Goal: Information Seeking & Learning: Learn about a topic

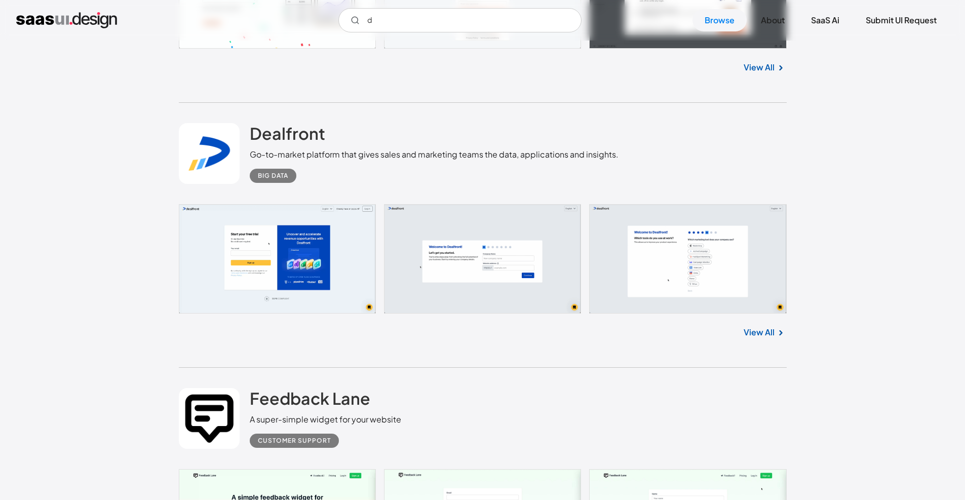
scroll to position [6460, 0]
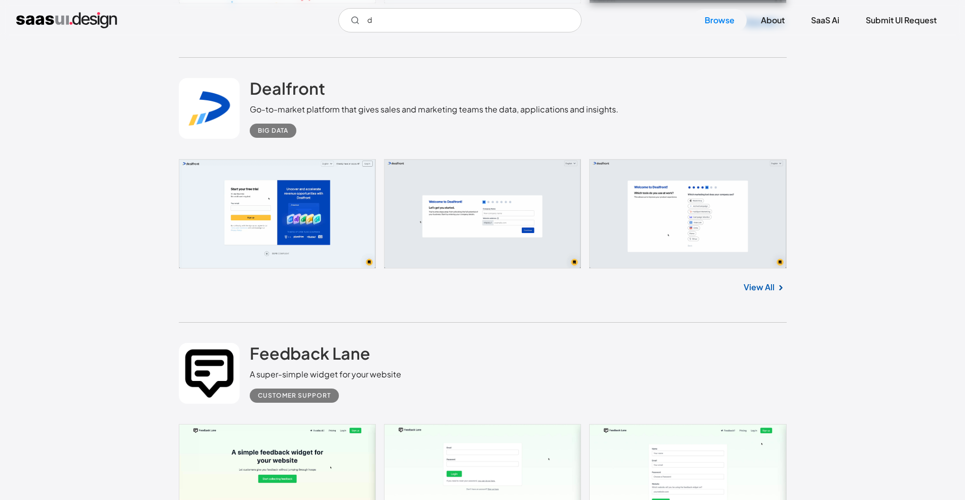
click at [275, 136] on div "Big Data" at bounding box center [273, 131] width 30 height 12
click at [755, 292] on link "View All" at bounding box center [759, 287] width 31 height 12
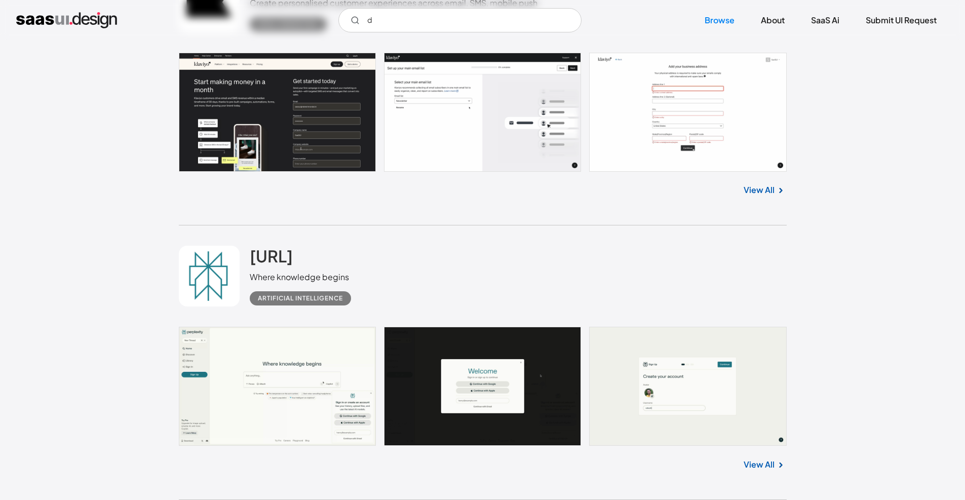
scroll to position [8277, 0]
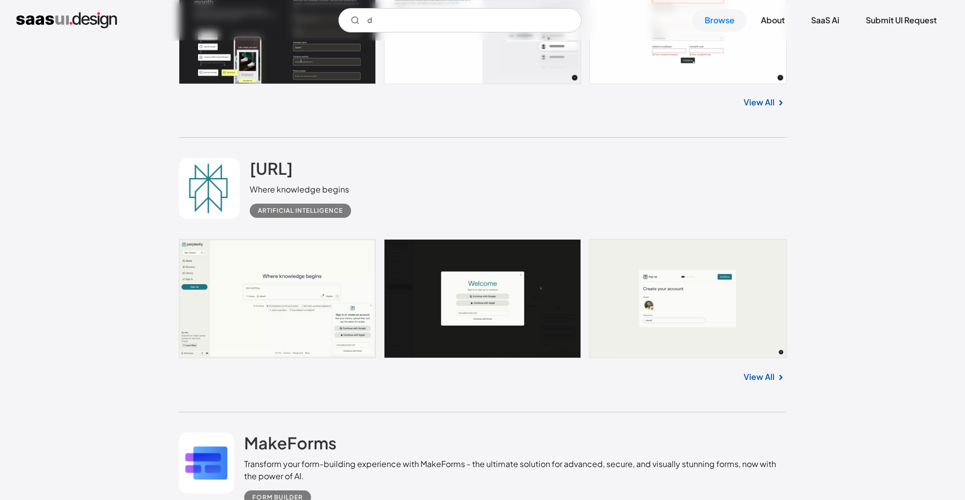
click at [754, 392] on div "View All" at bounding box center [483, 374] width 608 height 33
click at [755, 383] on link "View All" at bounding box center [759, 377] width 31 height 12
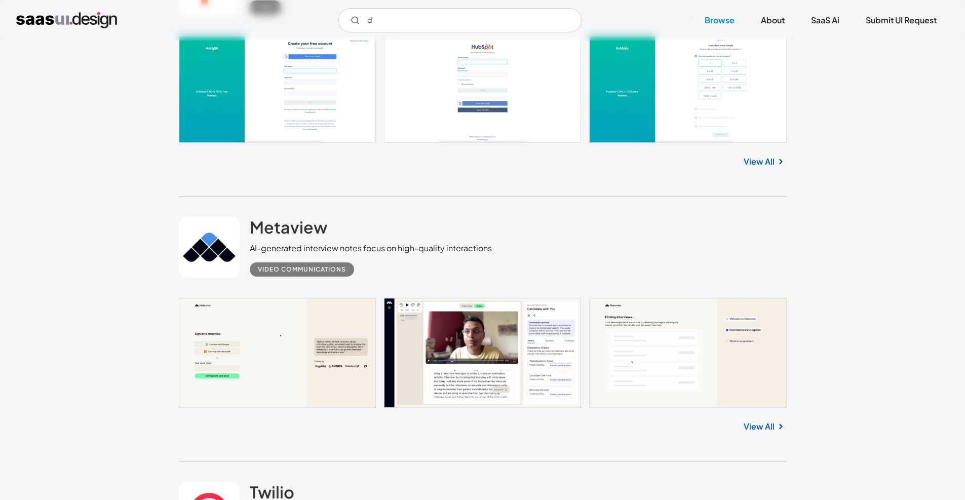
scroll to position [11764, 0]
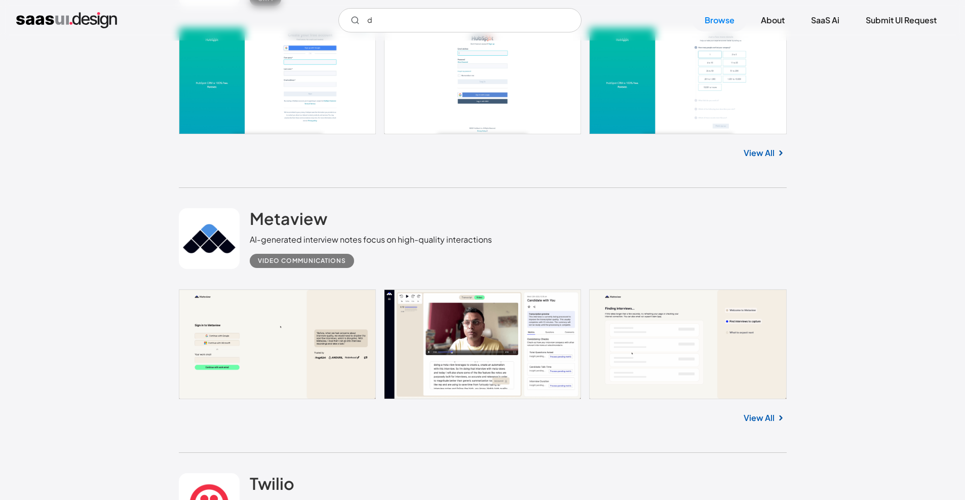
click at [772, 155] on link "View All" at bounding box center [759, 153] width 31 height 12
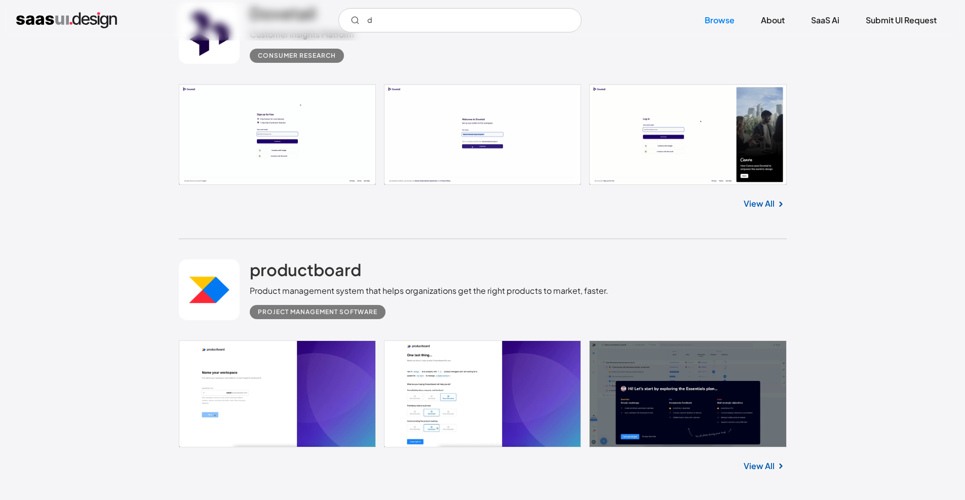
scroll to position [12764, 0]
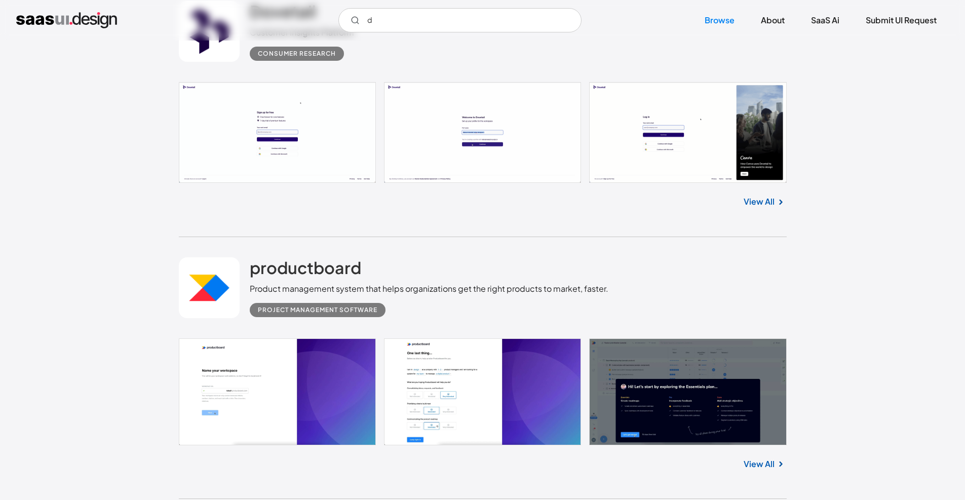
click at [761, 202] on link "View All" at bounding box center [759, 202] width 31 height 12
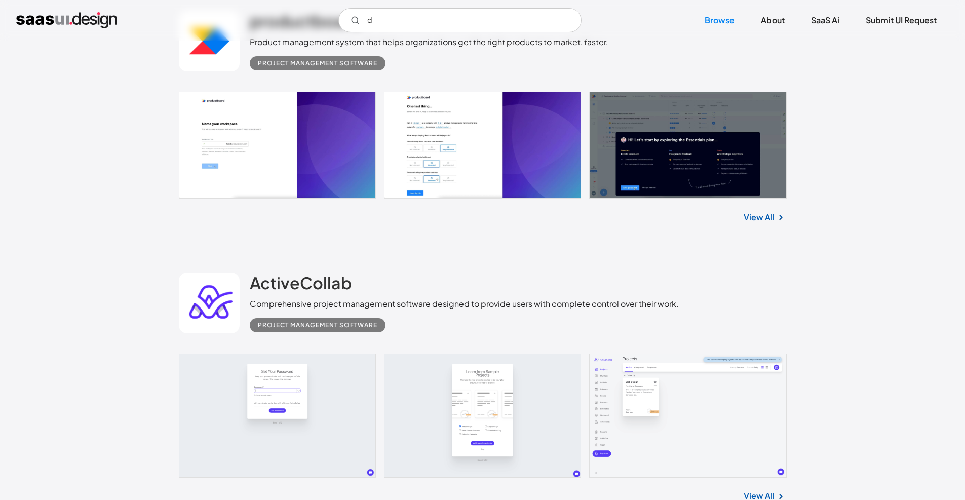
scroll to position [13007, 0]
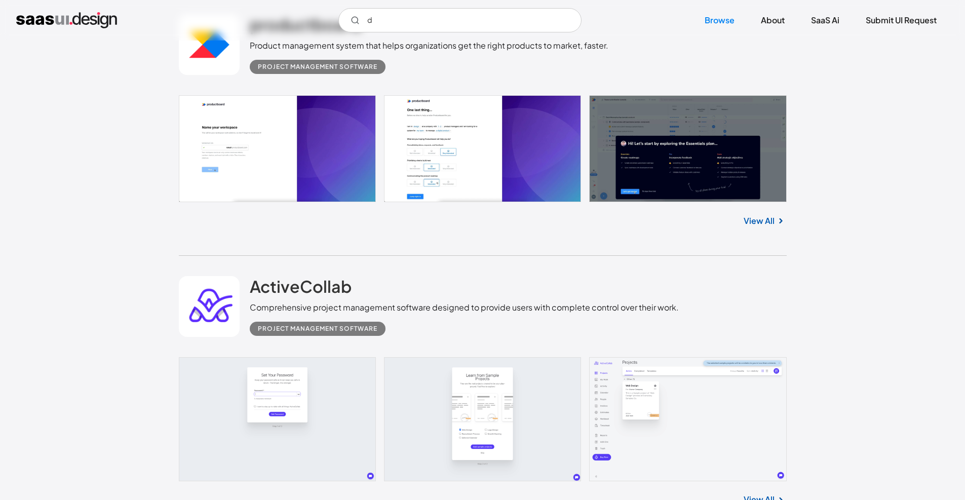
click at [754, 217] on link "View All" at bounding box center [759, 221] width 31 height 12
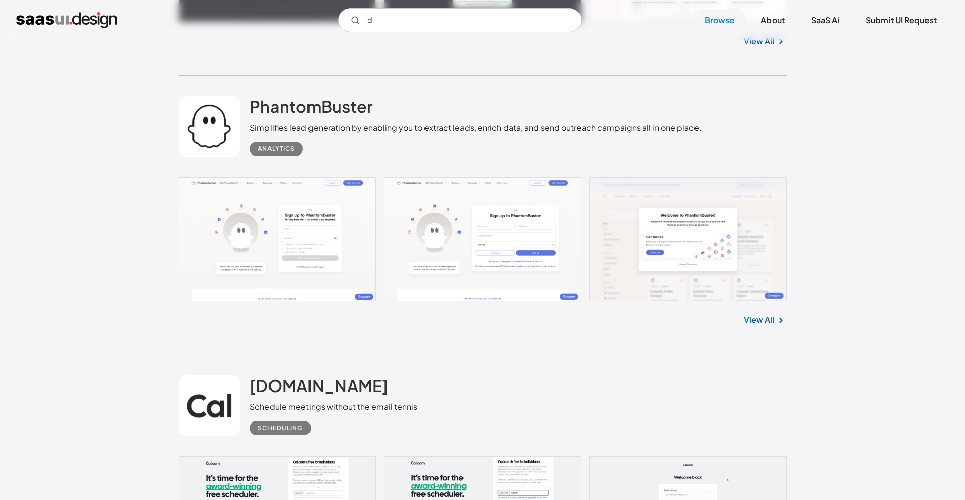
scroll to position [16682, 0]
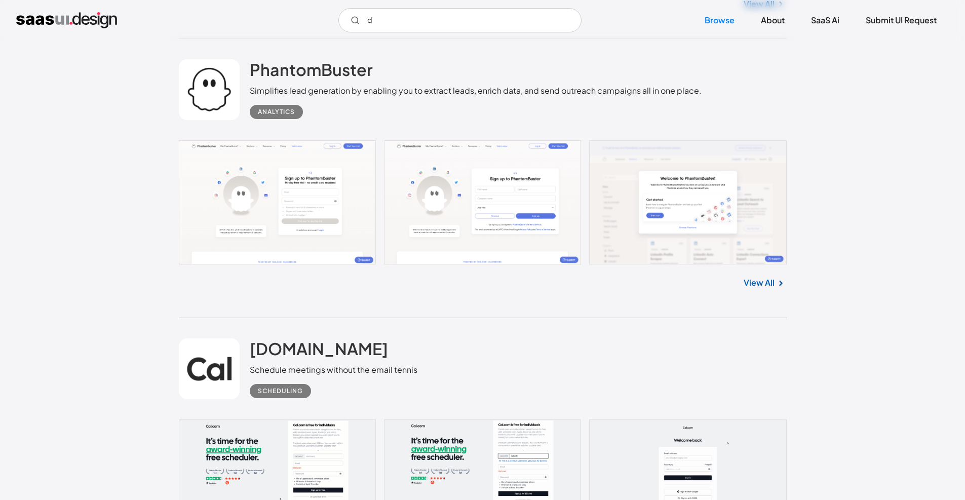
click at [741, 289] on div "View All" at bounding box center [483, 281] width 608 height 33
click at [776, 286] on img at bounding box center [781, 283] width 12 height 12
click at [769, 289] on link "View All" at bounding box center [759, 283] width 31 height 12
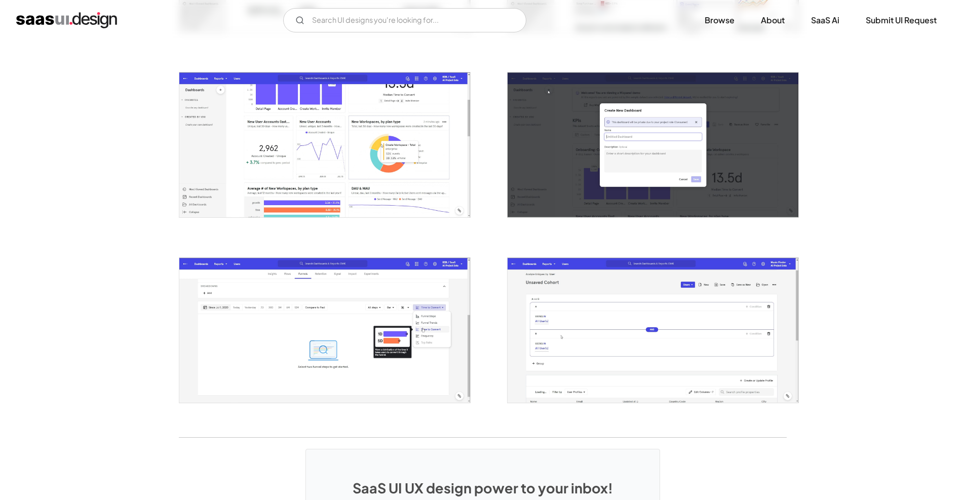
scroll to position [1663, 0]
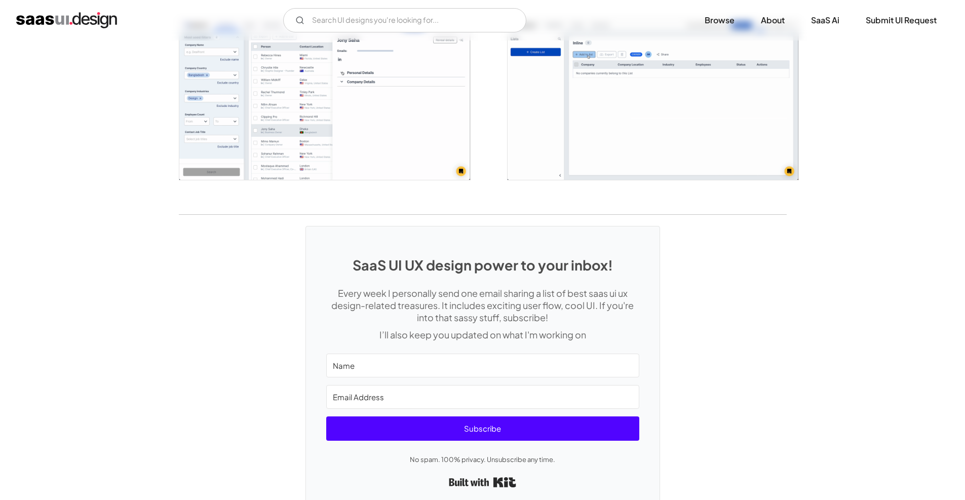
scroll to position [2434, 0]
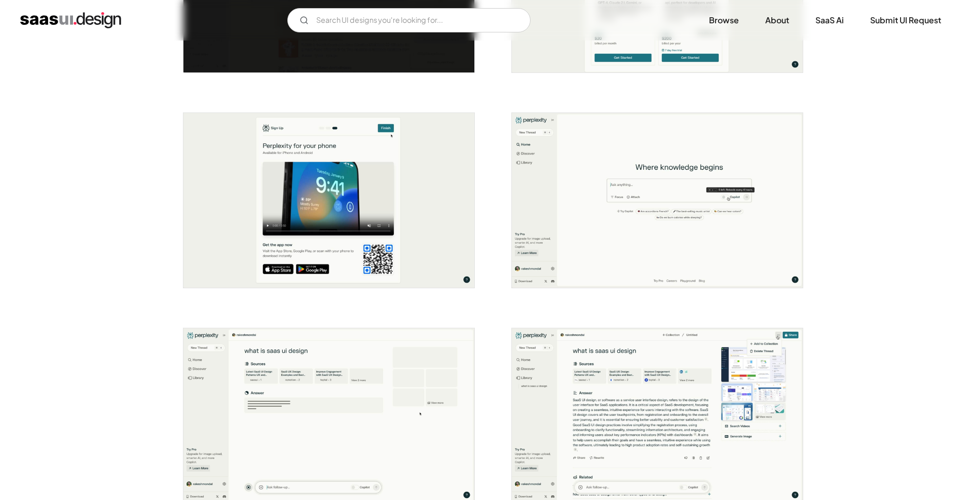
scroll to position [784, 0]
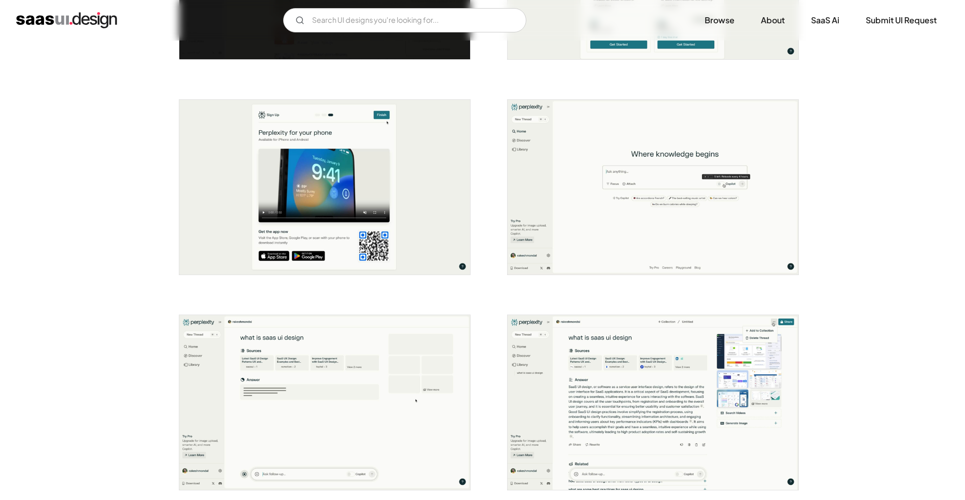
click at [631, 206] on img "open lightbox" at bounding box center [653, 187] width 291 height 175
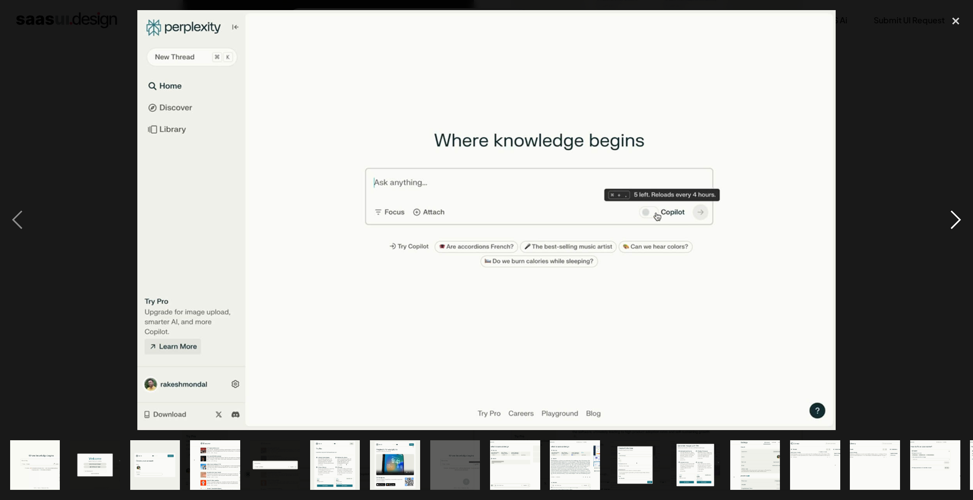
click at [946, 218] on div "next image" at bounding box center [956, 220] width 34 height 420
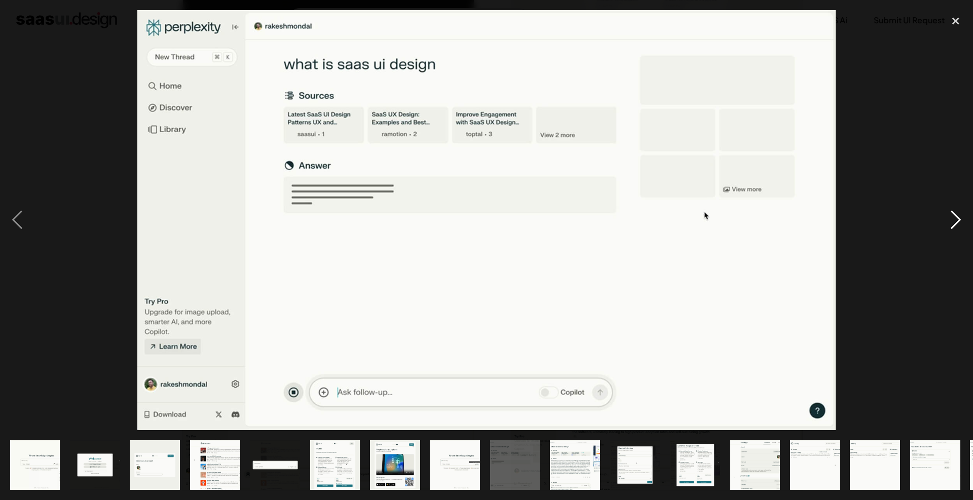
click at [946, 218] on div "next image" at bounding box center [956, 220] width 34 height 420
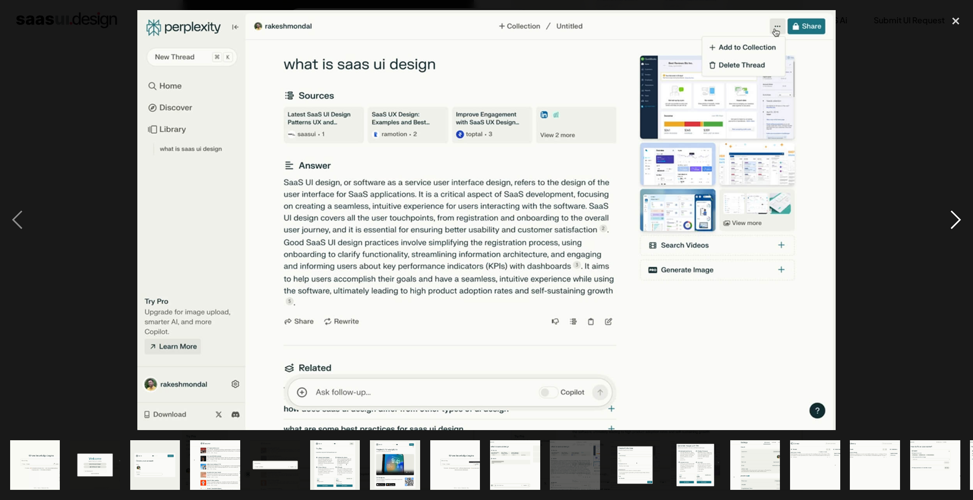
click at [946, 218] on div "next image" at bounding box center [956, 220] width 34 height 420
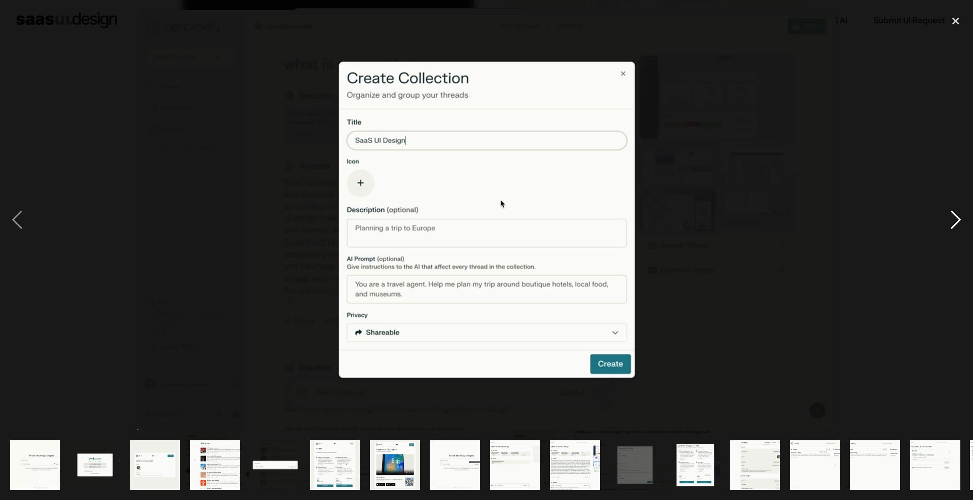
click at [946, 218] on div "next image" at bounding box center [956, 220] width 34 height 420
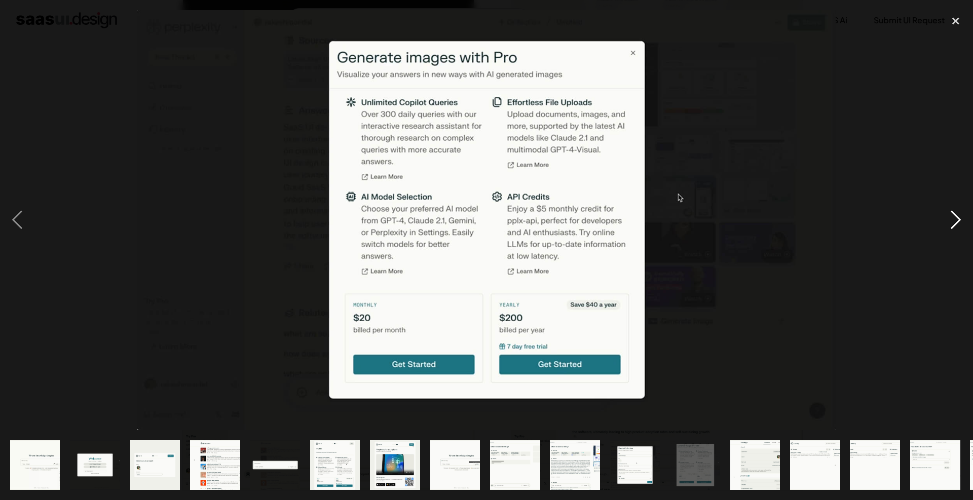
click at [946, 218] on div "next image" at bounding box center [956, 220] width 34 height 420
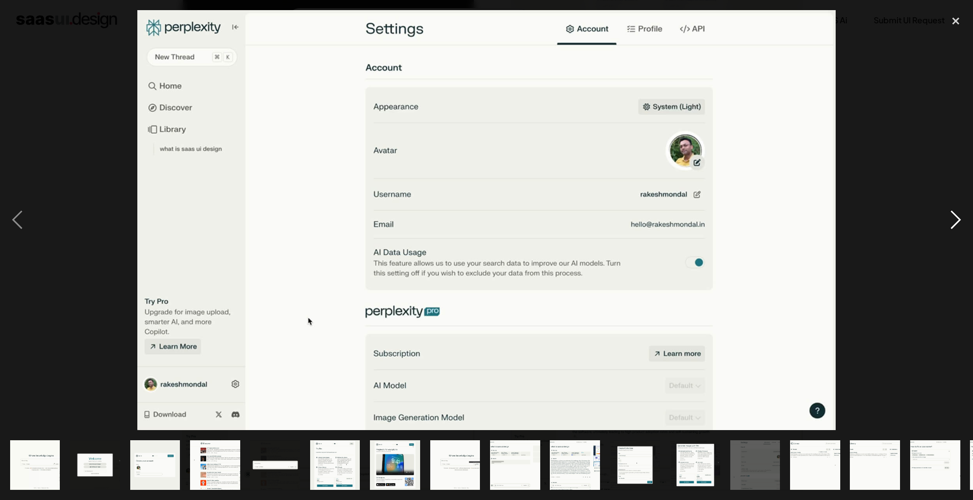
click at [946, 218] on div "next image" at bounding box center [956, 220] width 34 height 420
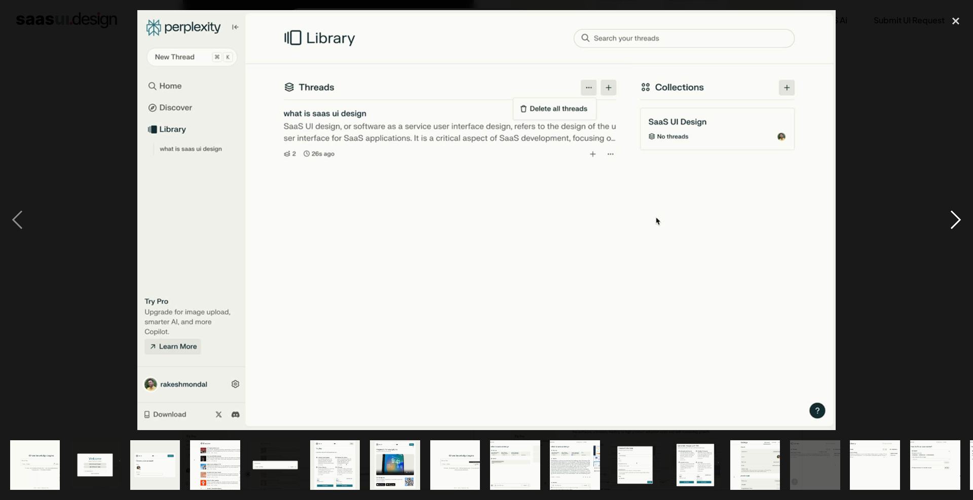
click at [946, 218] on div "next image" at bounding box center [956, 220] width 34 height 420
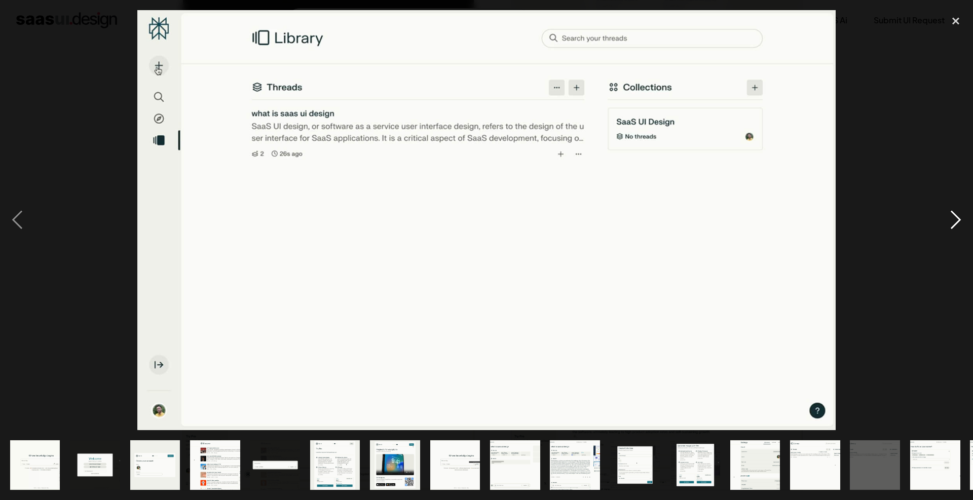
click at [946, 218] on div "next image" at bounding box center [956, 220] width 34 height 420
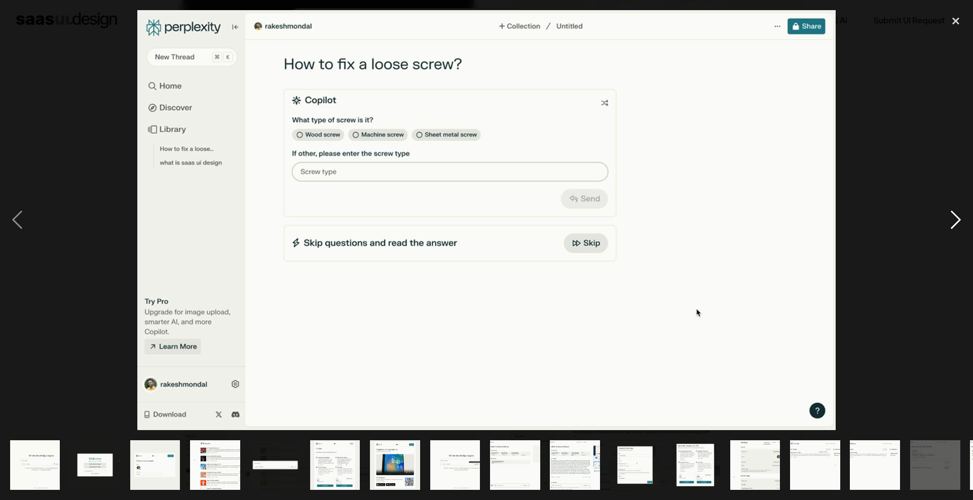
click at [946, 218] on div "next image" at bounding box center [956, 220] width 34 height 420
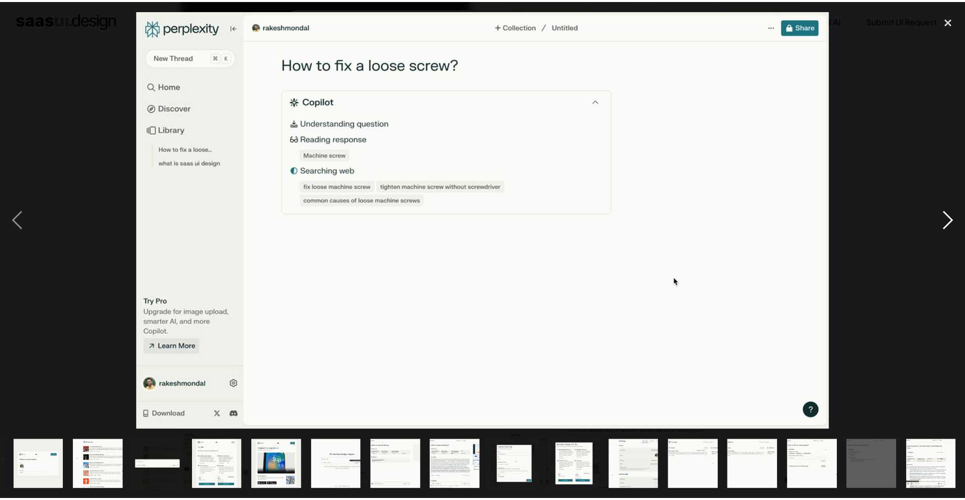
scroll to position [0, 117]
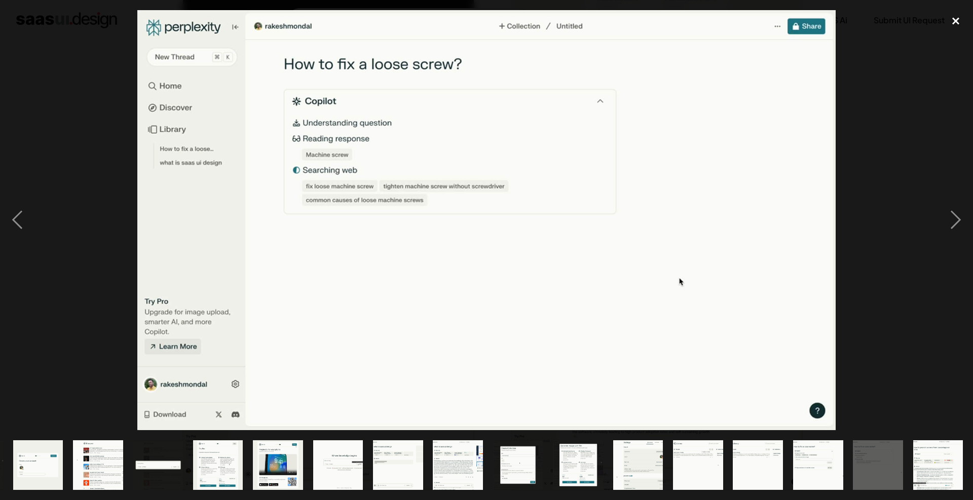
click at [956, 25] on div "close lightbox" at bounding box center [956, 21] width 34 height 22
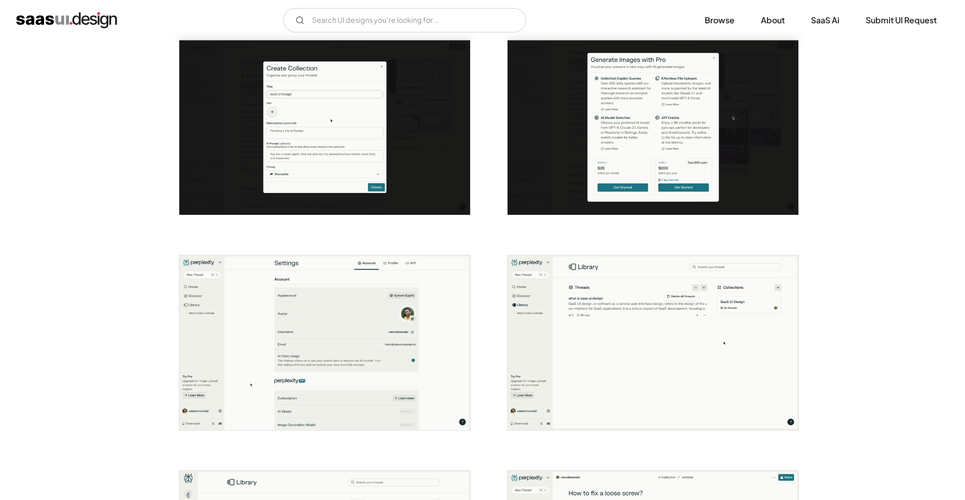
scroll to position [1282, 0]
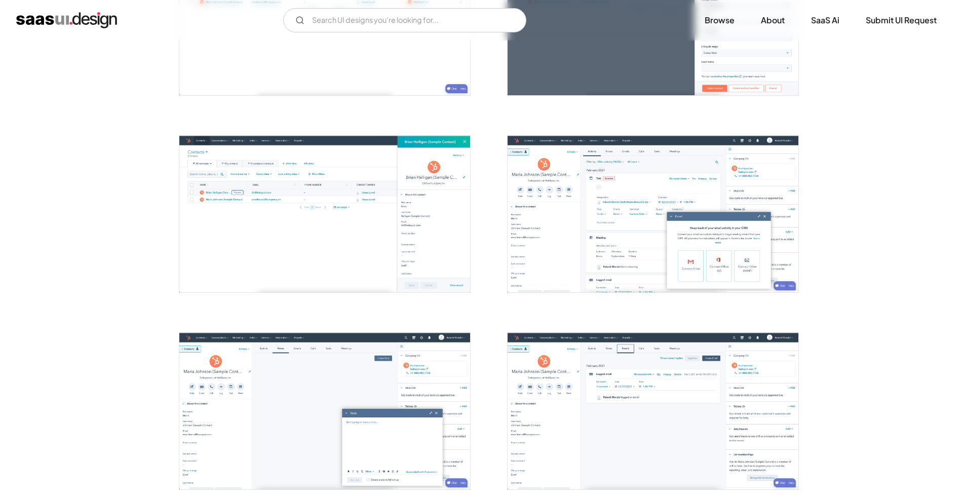
scroll to position [695, 0]
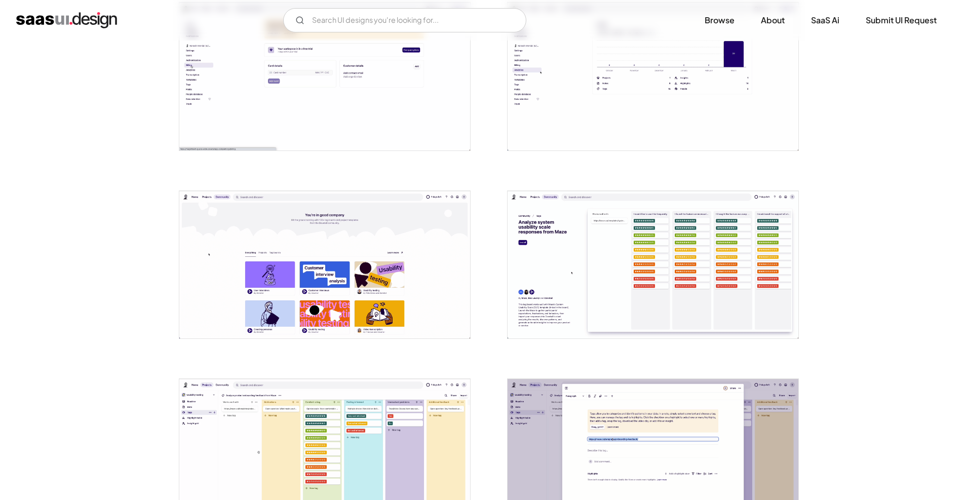
scroll to position [802, 0]
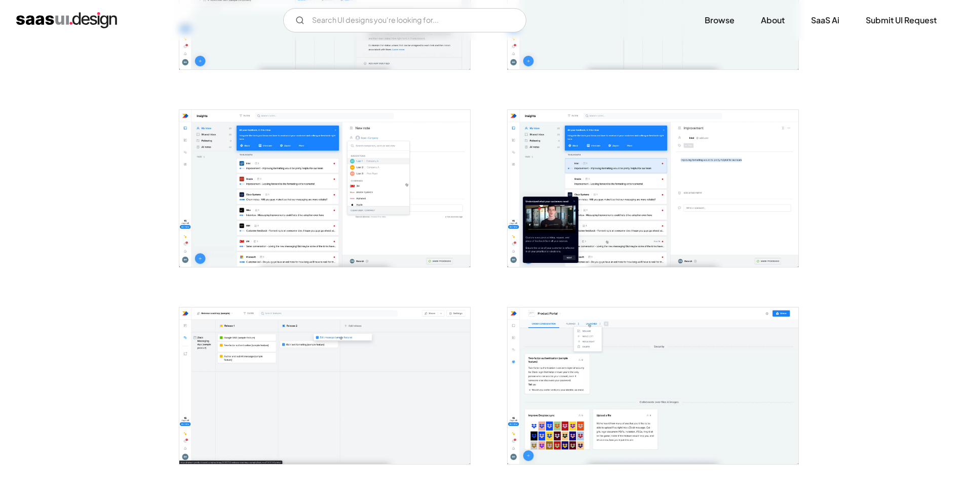
scroll to position [791, 0]
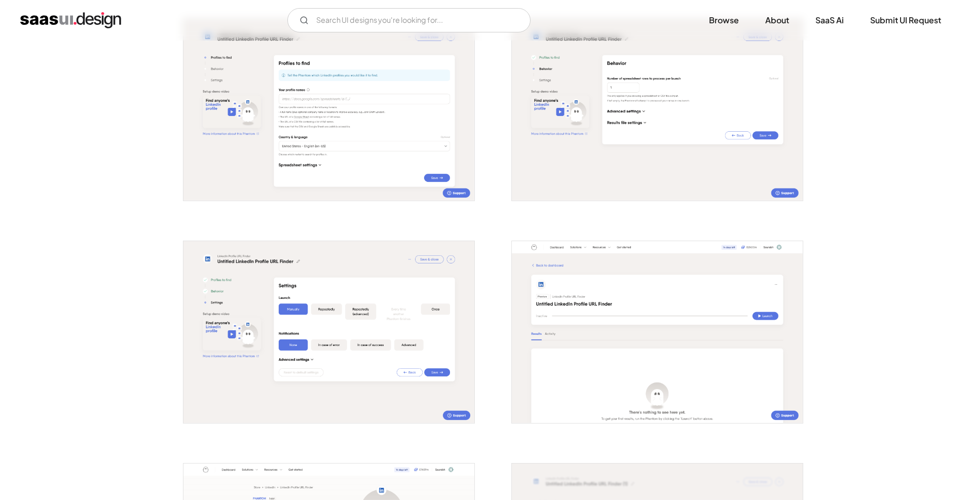
scroll to position [971, 0]
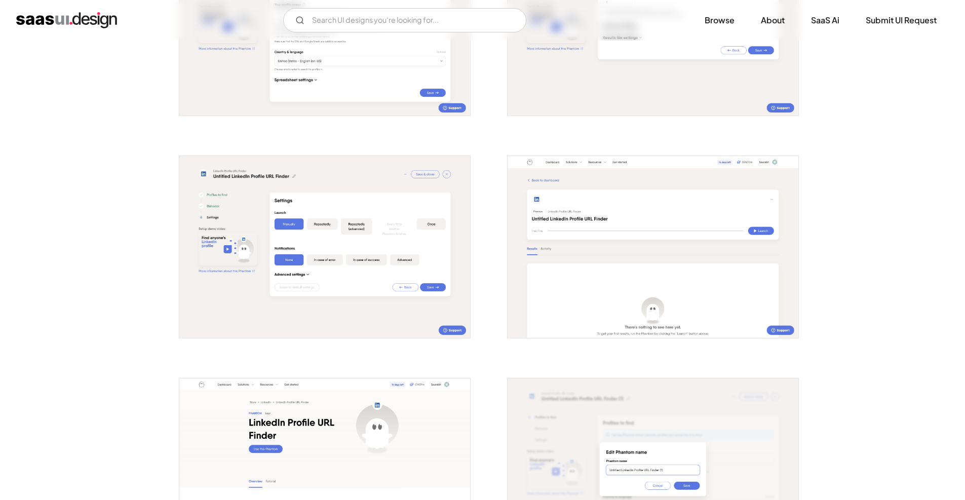
click at [387, 230] on img "open lightbox" at bounding box center [324, 247] width 291 height 182
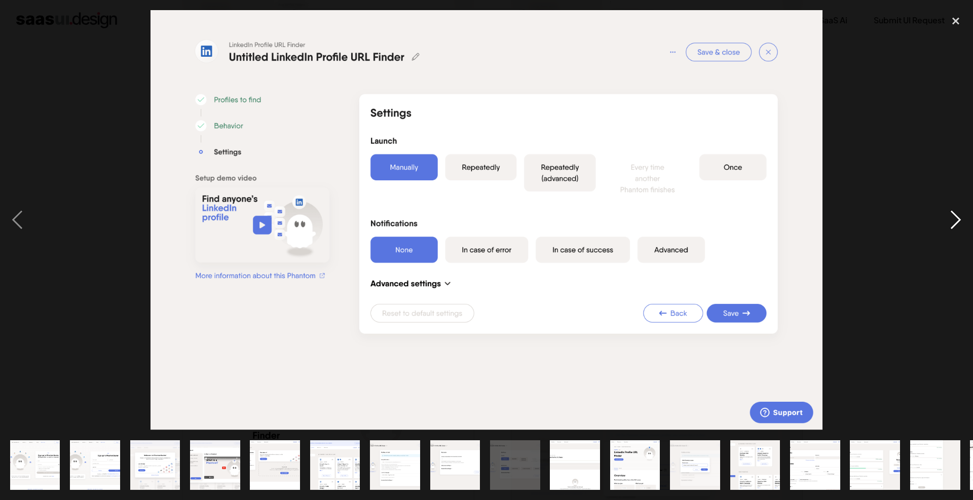
click at [953, 223] on div "next image" at bounding box center [956, 220] width 34 height 420
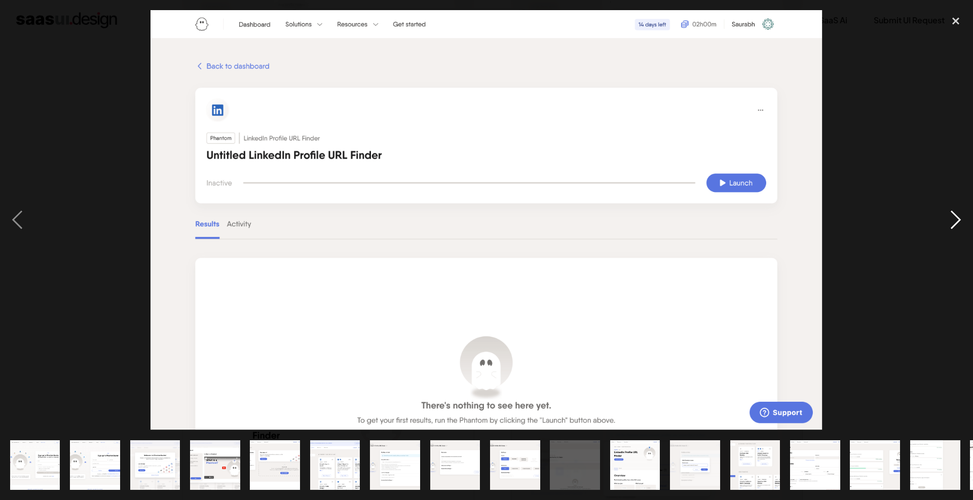
click at [953, 224] on div "next image" at bounding box center [956, 220] width 34 height 420
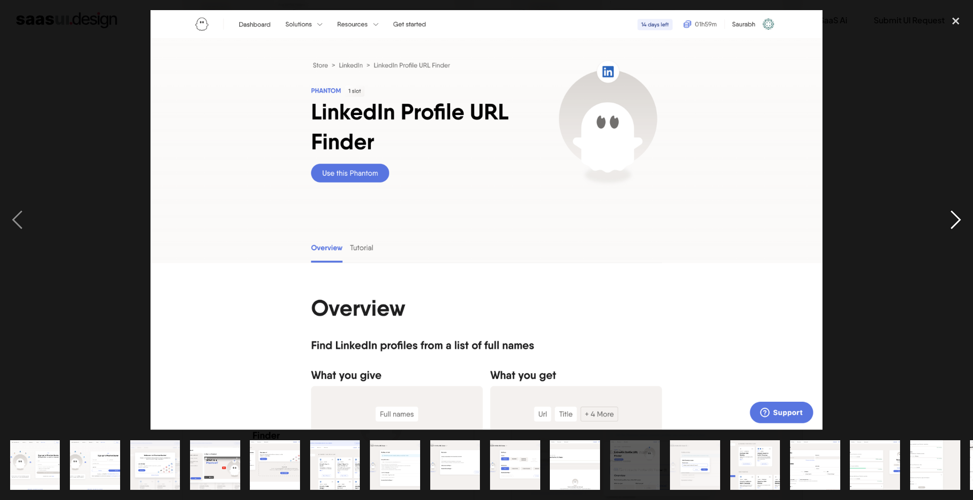
click at [953, 223] on div "next image" at bounding box center [956, 220] width 34 height 420
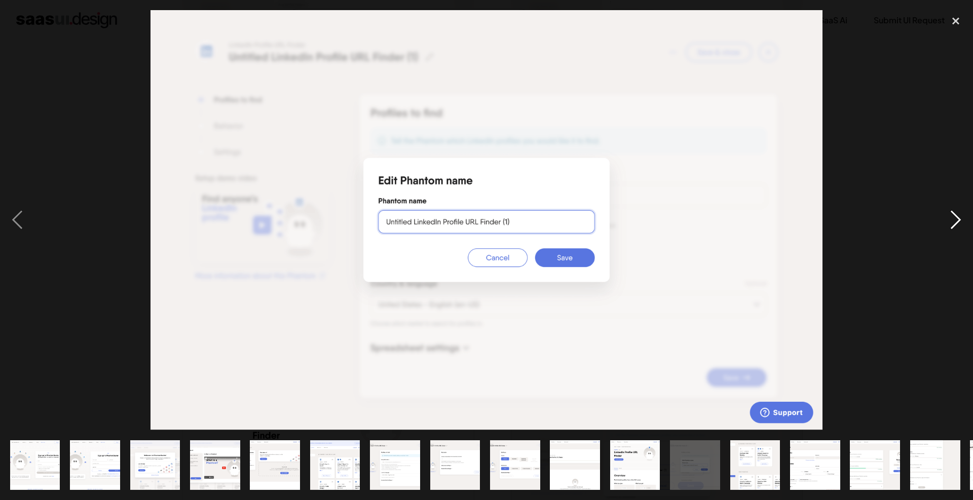
click at [953, 223] on div "next image" at bounding box center [956, 220] width 34 height 420
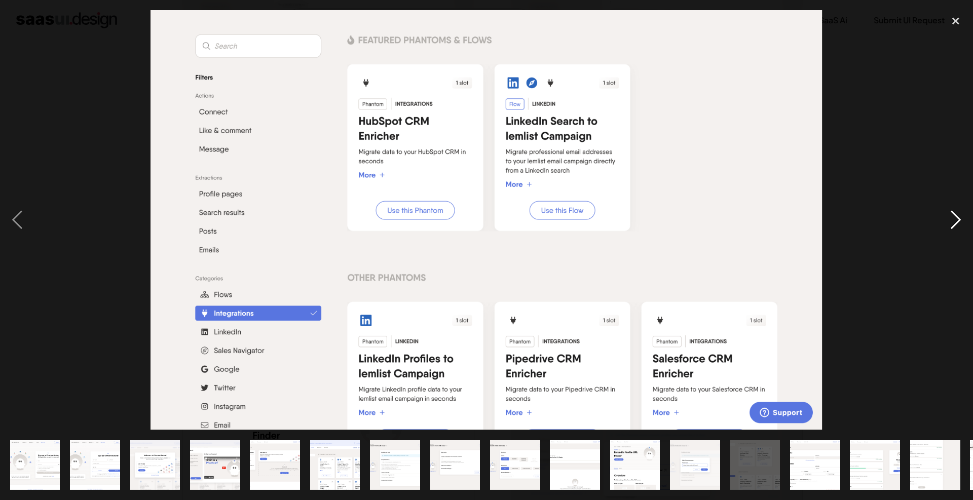
click at [953, 223] on div "next image" at bounding box center [956, 220] width 34 height 420
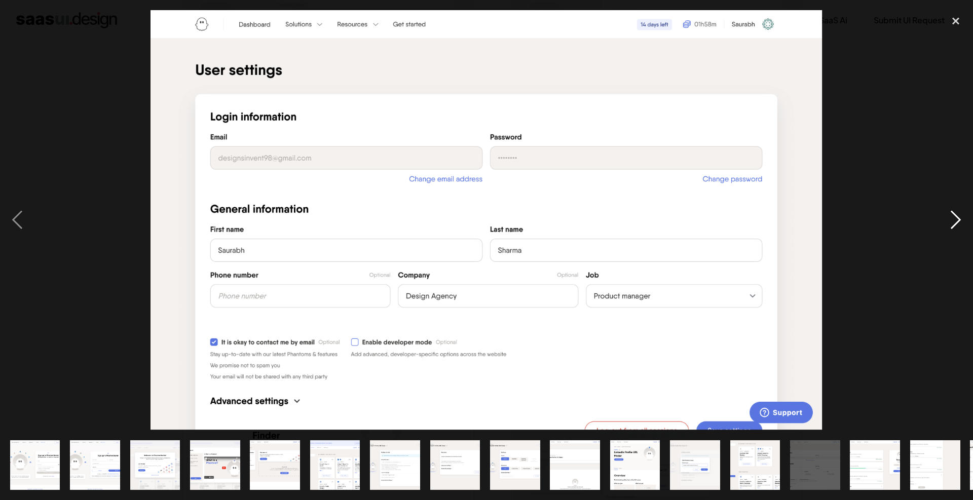
click at [950, 223] on div "next image" at bounding box center [956, 220] width 34 height 420
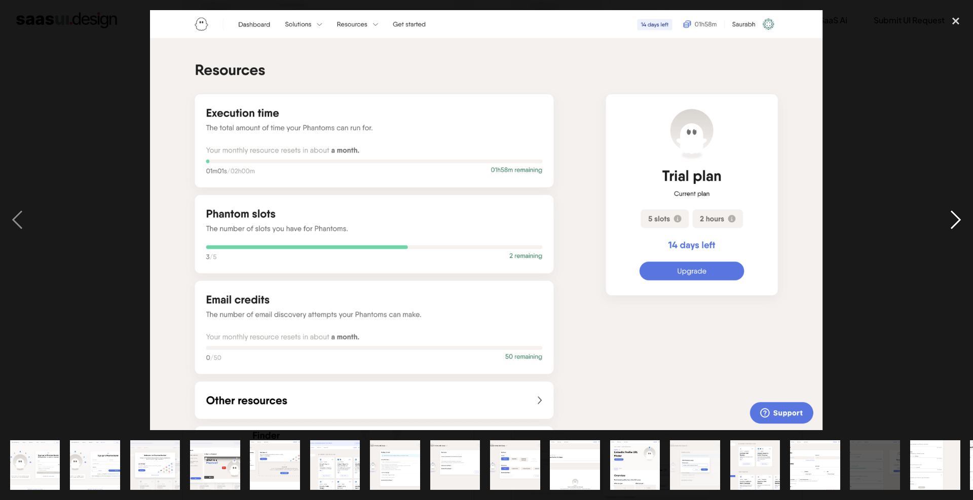
click at [950, 223] on div "next image" at bounding box center [956, 220] width 34 height 420
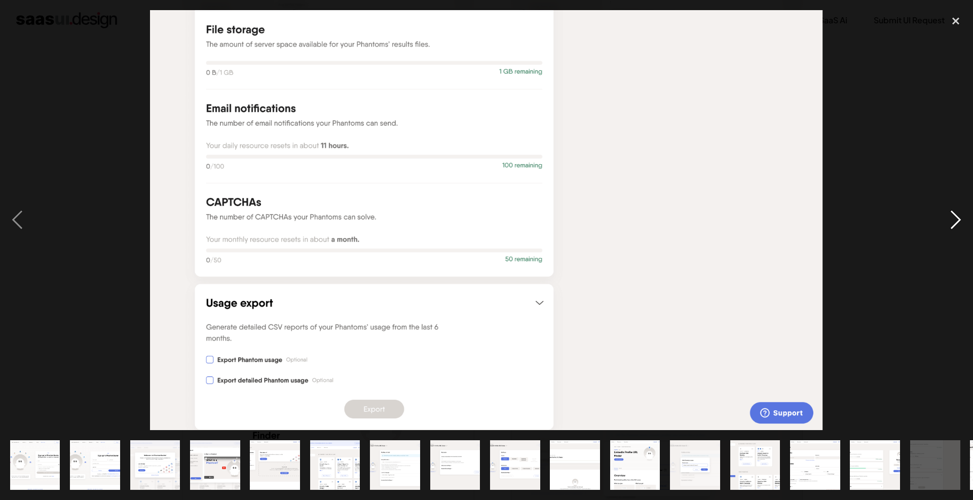
click at [950, 223] on div "next image" at bounding box center [956, 220] width 34 height 420
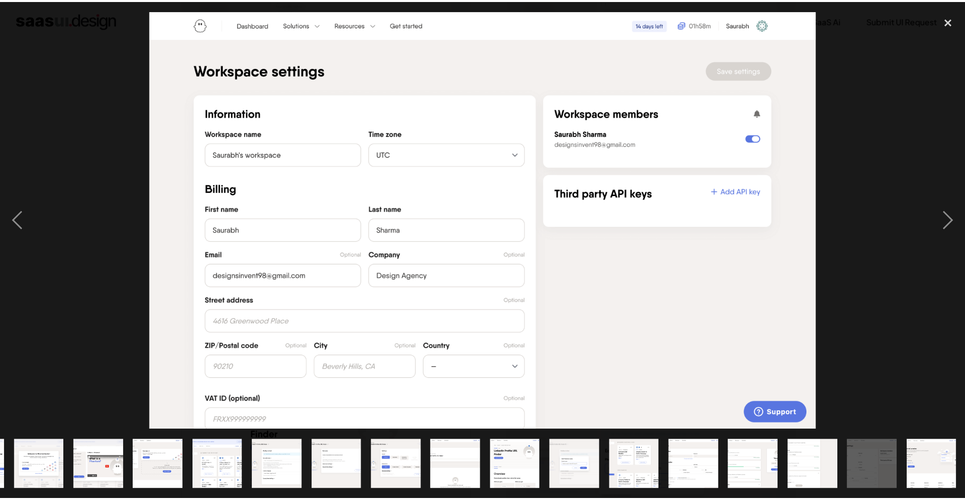
scroll to position [0, 117]
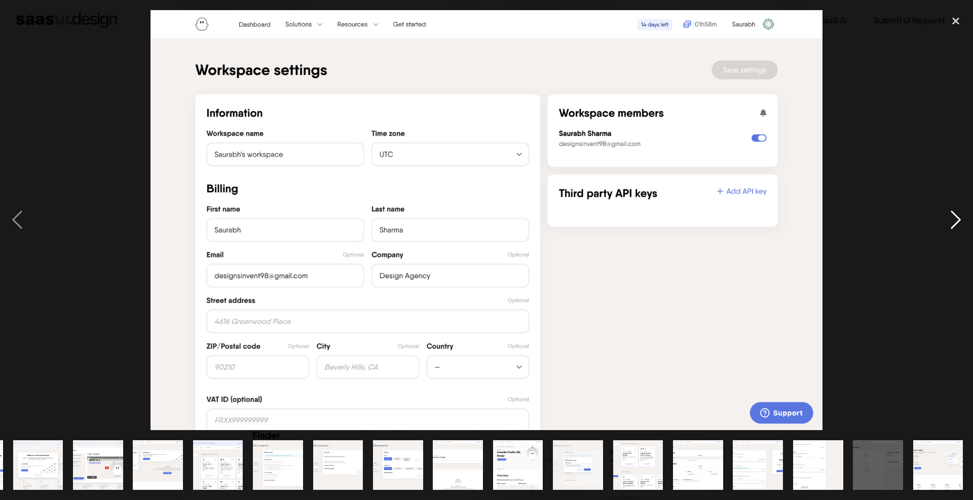
click at [947, 215] on div "next image" at bounding box center [956, 220] width 34 height 420
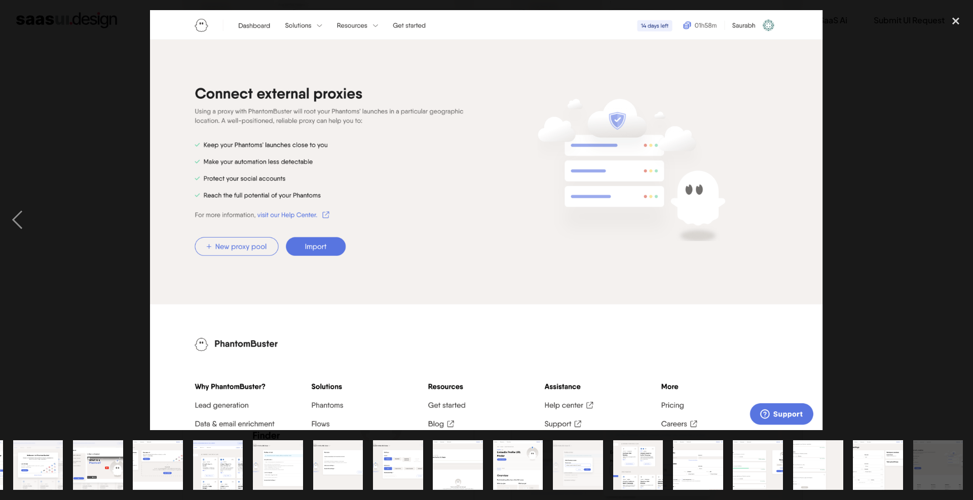
click at [947, 214] on div "next image" at bounding box center [956, 220] width 34 height 420
click at [951, 24] on div "close lightbox" at bounding box center [956, 21] width 34 height 22
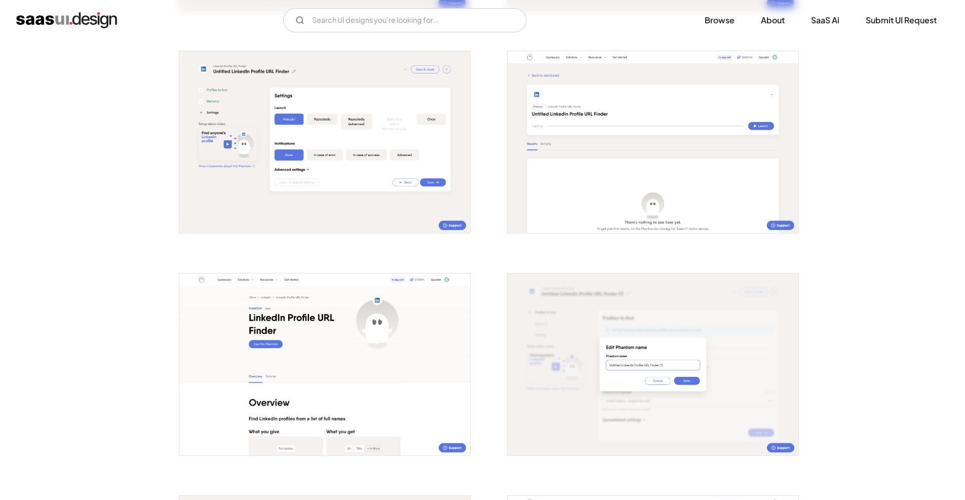
scroll to position [1092, 0]
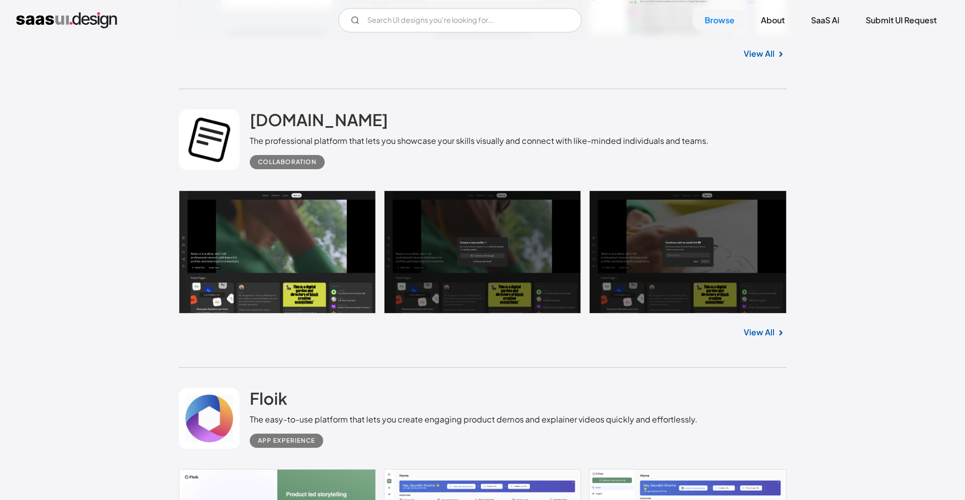
scroll to position [18503, 0]
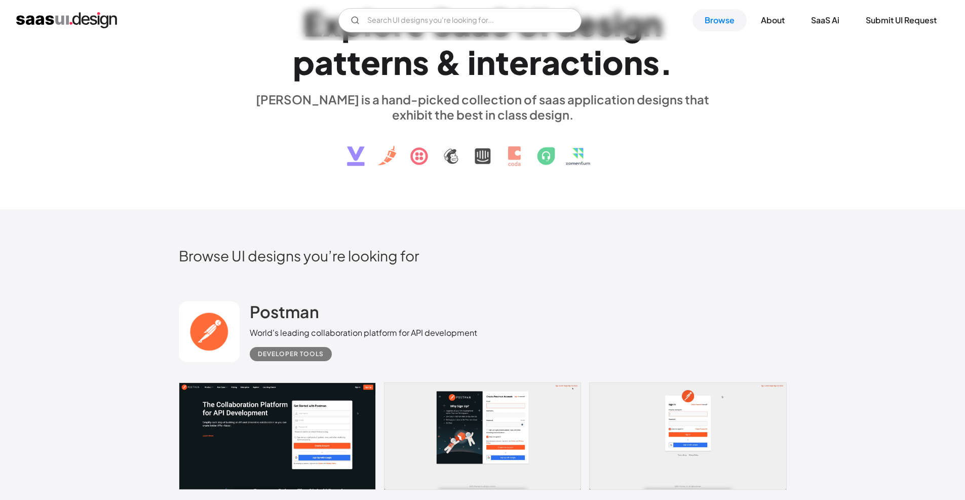
scroll to position [0, 0]
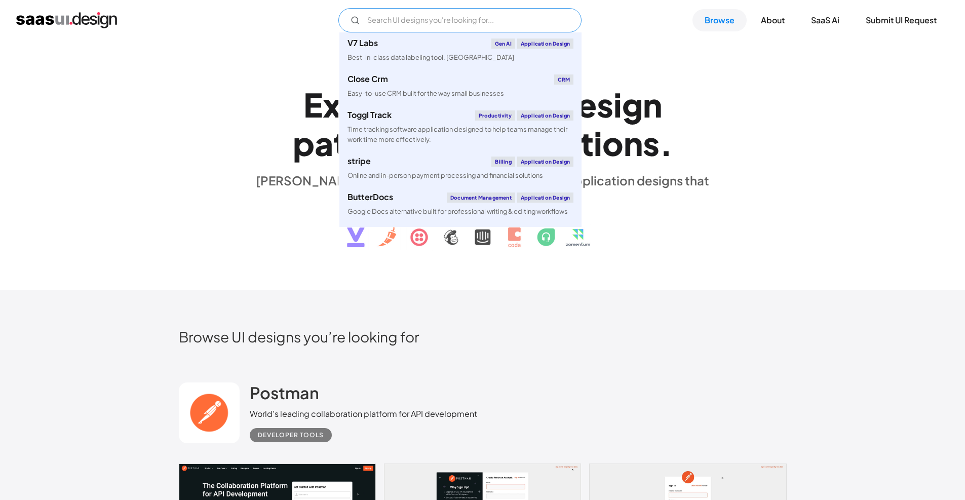
click at [448, 15] on input "Email Form" at bounding box center [460, 20] width 243 height 24
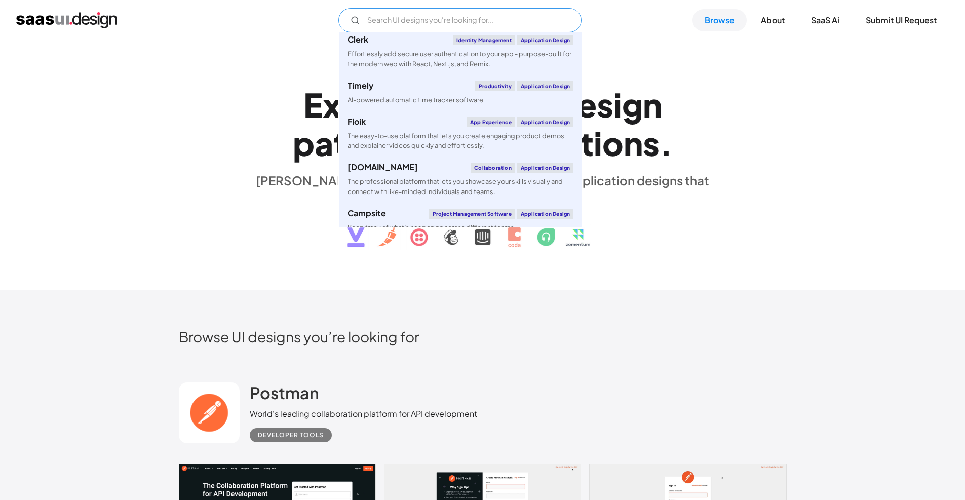
scroll to position [1179, 0]
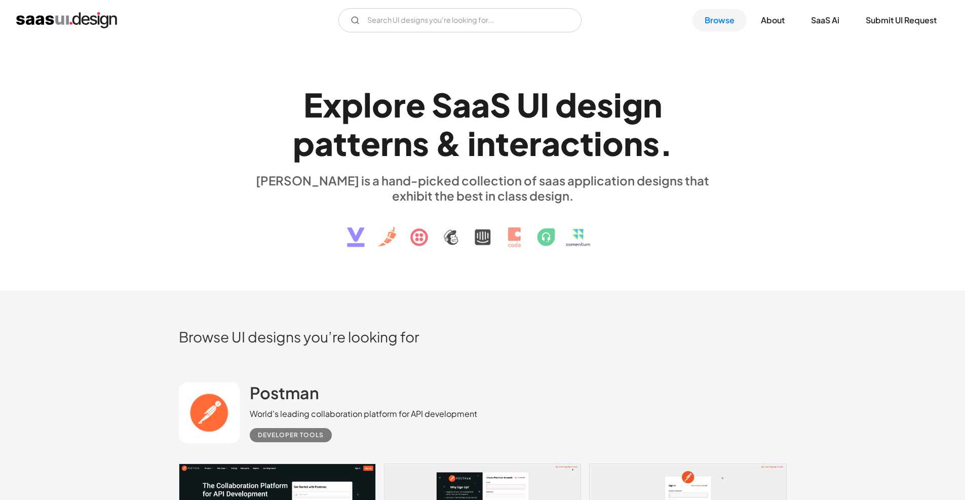
click at [202, 217] on div "E x p l o r e S a a S U I d e s i g n p a t t e r n s & i n t e r a c t i o n s…" at bounding box center [483, 165] width 608 height 181
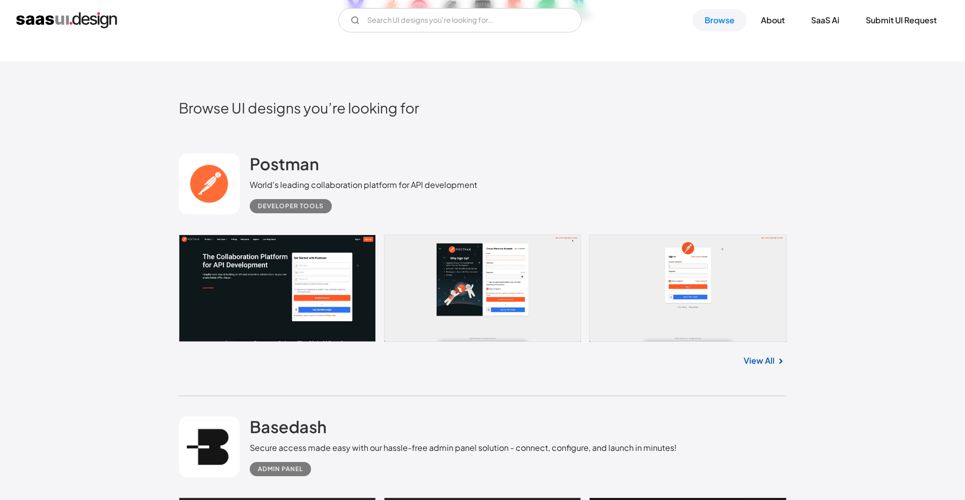
scroll to position [0, 0]
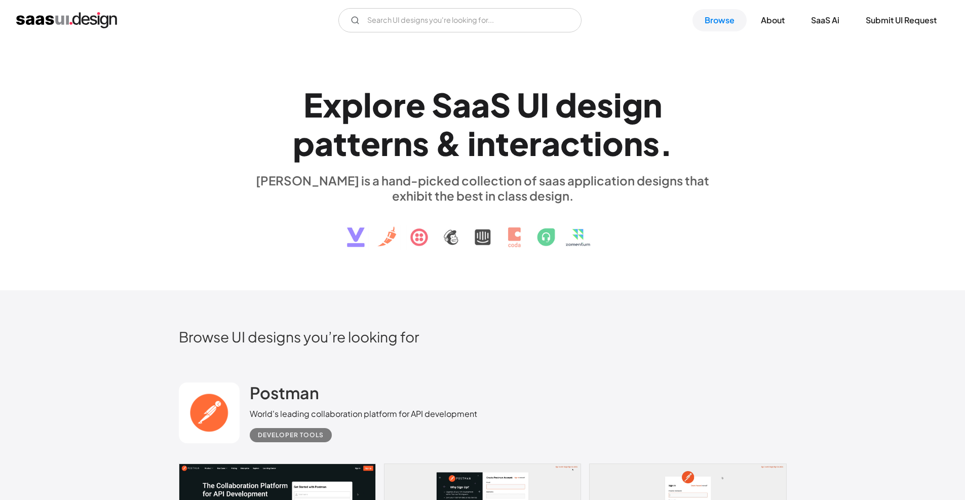
click at [78, 21] on img "home" at bounding box center [66, 20] width 101 height 16
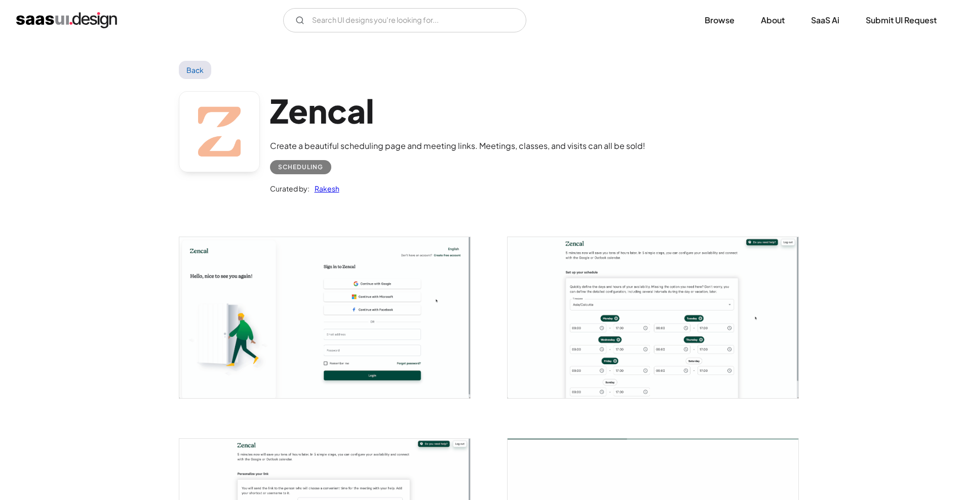
scroll to position [59, 0]
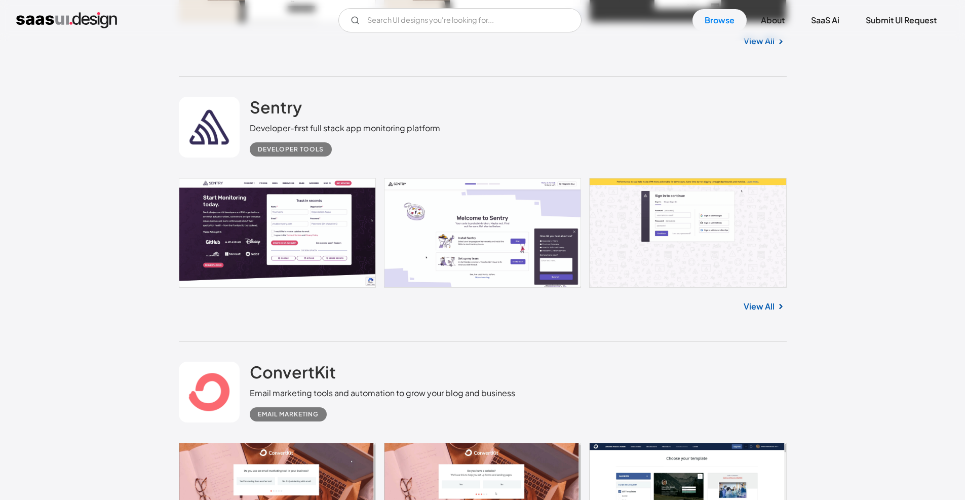
scroll to position [1352, 0]
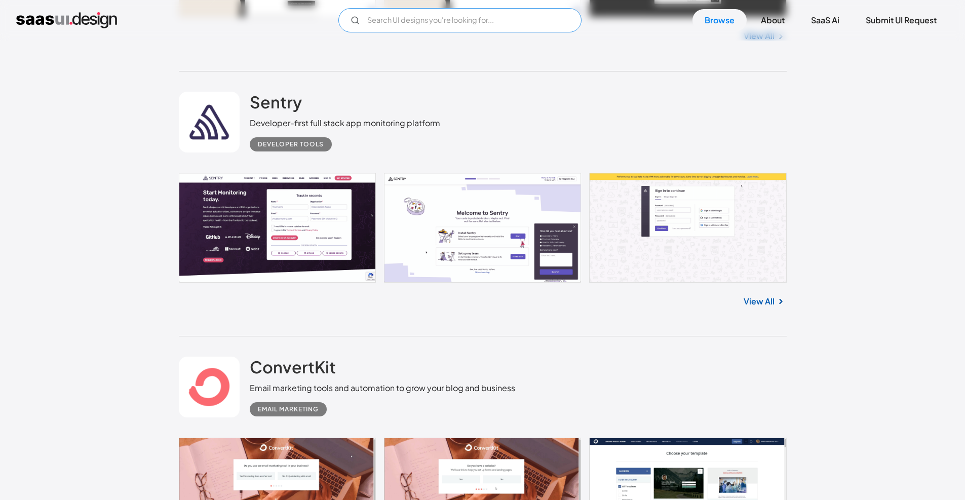
click at [448, 25] on input "Email Form" at bounding box center [460, 20] width 243 height 24
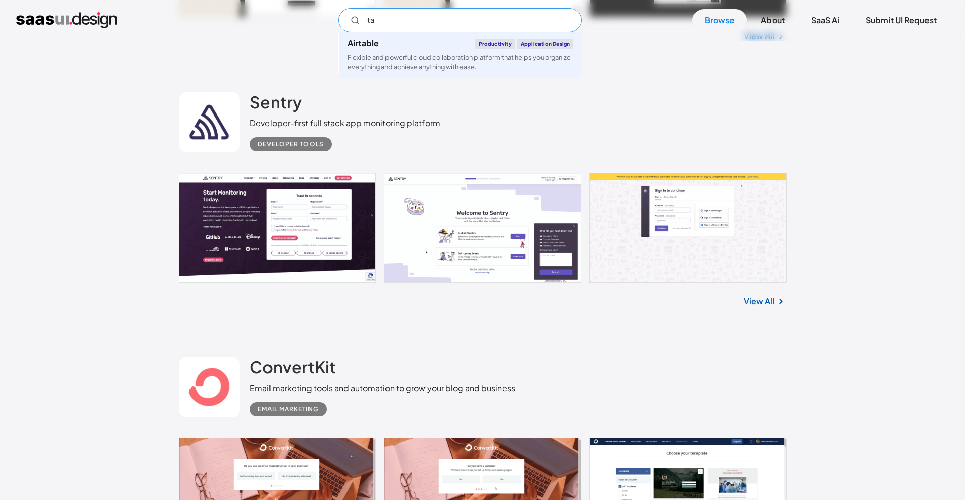
type input "t"
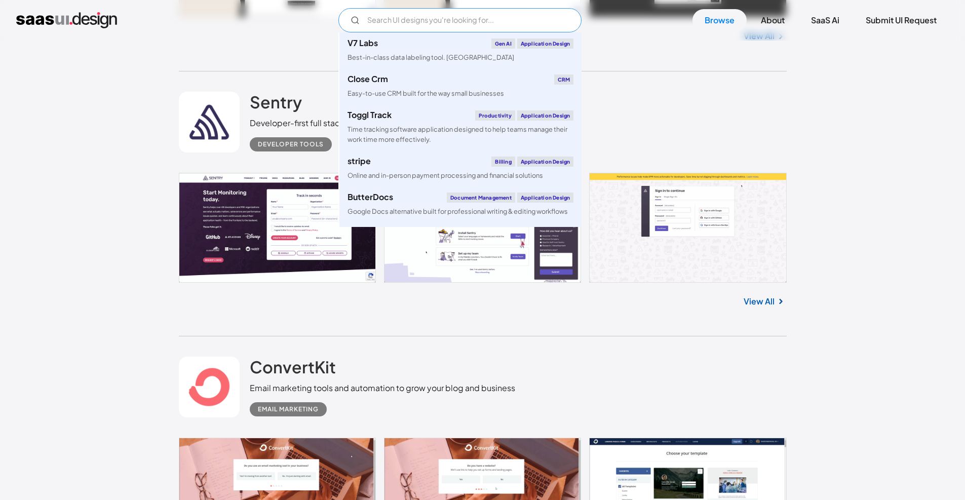
type input "c"
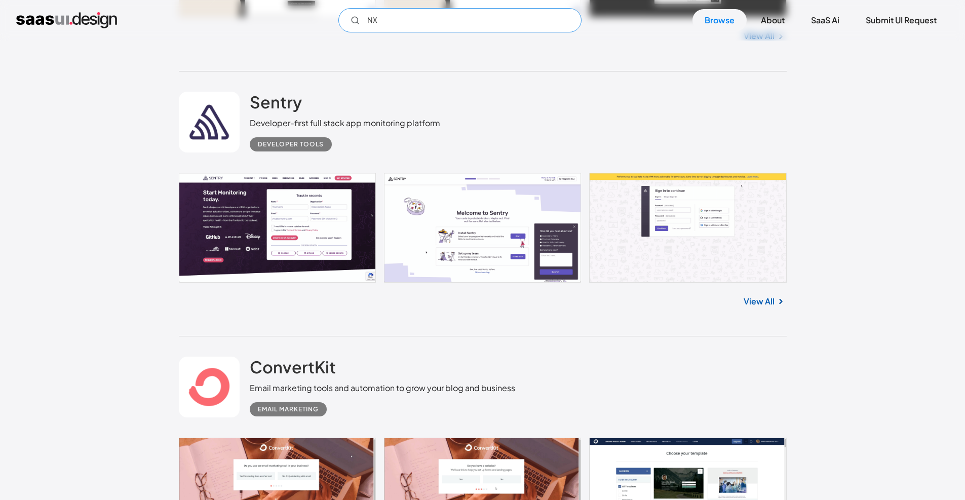
type input "N"
